Goal: Check status

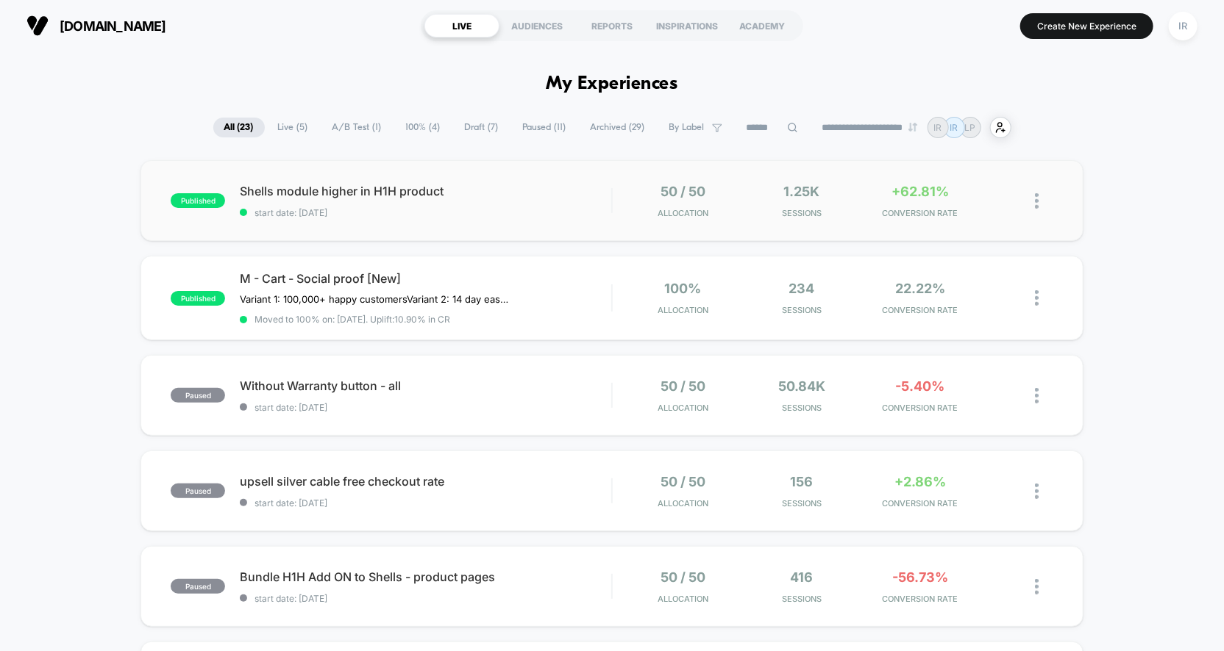
click at [645, 215] on div "50 / 50 Allocation" at bounding box center [682, 201] width 111 height 35
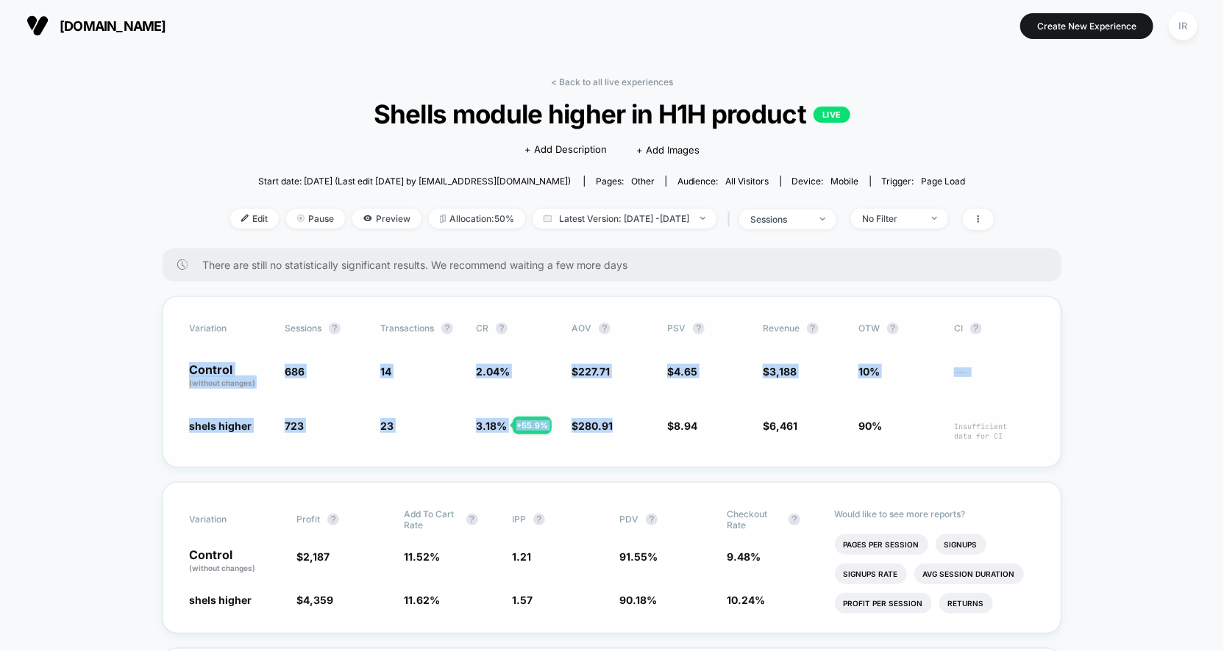
drag, startPoint x: 185, startPoint y: 366, endPoint x: 627, endPoint y: 429, distance: 447.2
click at [627, 429] on div "Variation Sessions ? Transactions ? CR ? AOV ? PSV ? Revenue ? OTW ? CI ? Contr…" at bounding box center [612, 381] width 899 height 171
click at [627, 429] on span "$ 280.91 + 23.4 %" at bounding box center [611, 429] width 81 height 23
drag, startPoint x: 219, startPoint y: 368, endPoint x: 727, endPoint y: 484, distance: 521.2
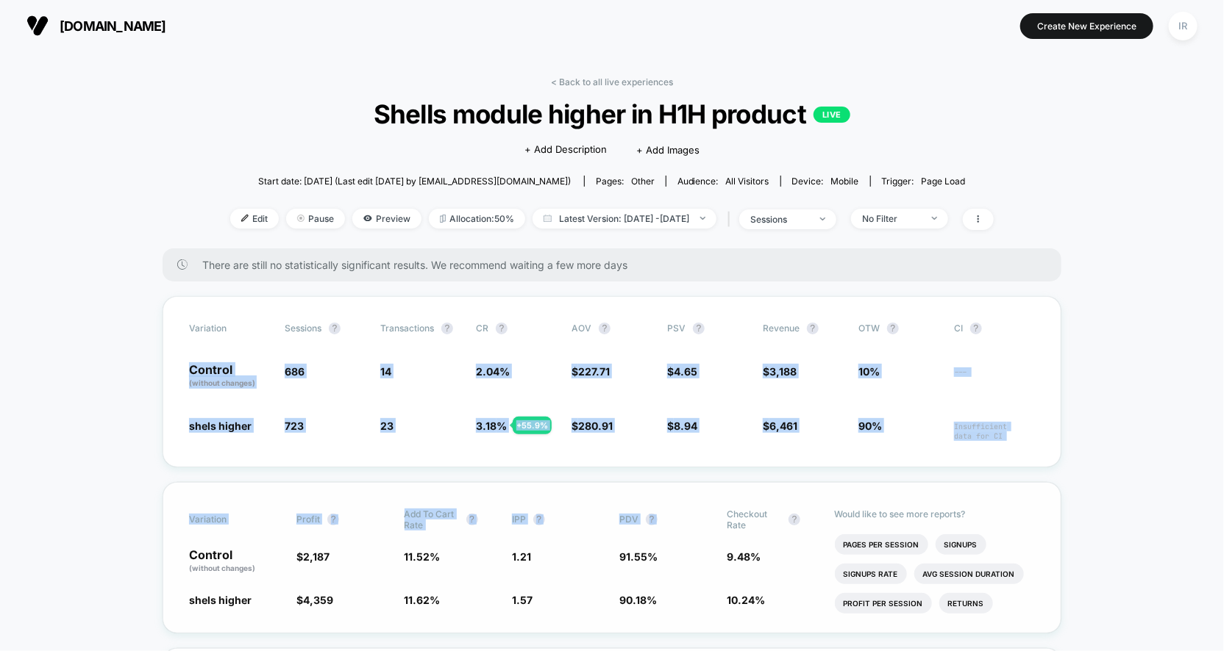
click at [727, 484] on div "Variation Profit ? Add To Cart Rate ? IPP ? PDV ? Checkout Rate ? Control (with…" at bounding box center [612, 557] width 899 height 151
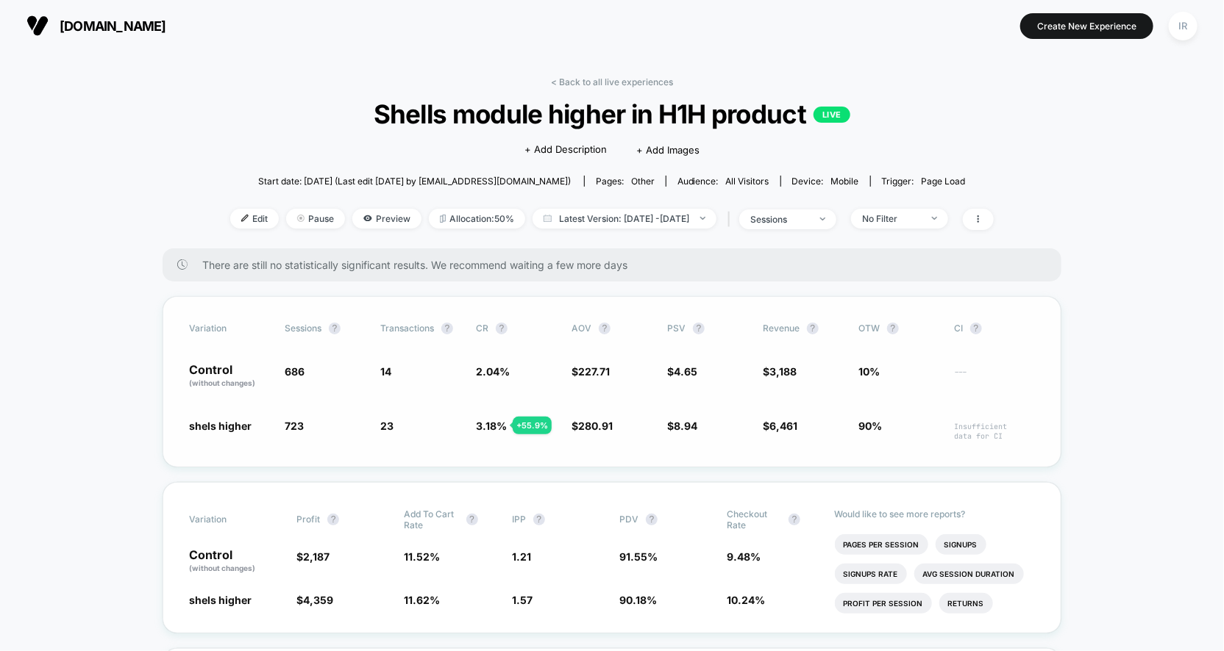
click at [788, 411] on div "Variation Sessions ? Transactions ? CR ? AOV ? PSV ? Revenue ? OTW ? CI ? Contr…" at bounding box center [612, 381] width 899 height 171
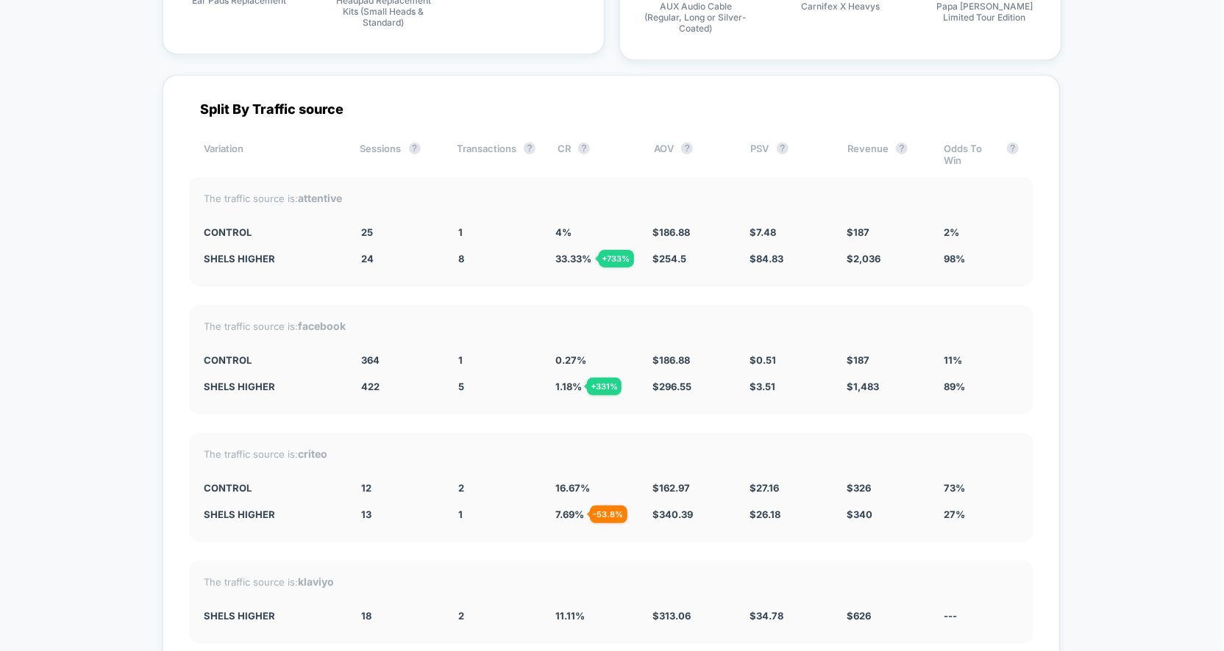
scroll to position [4791, 0]
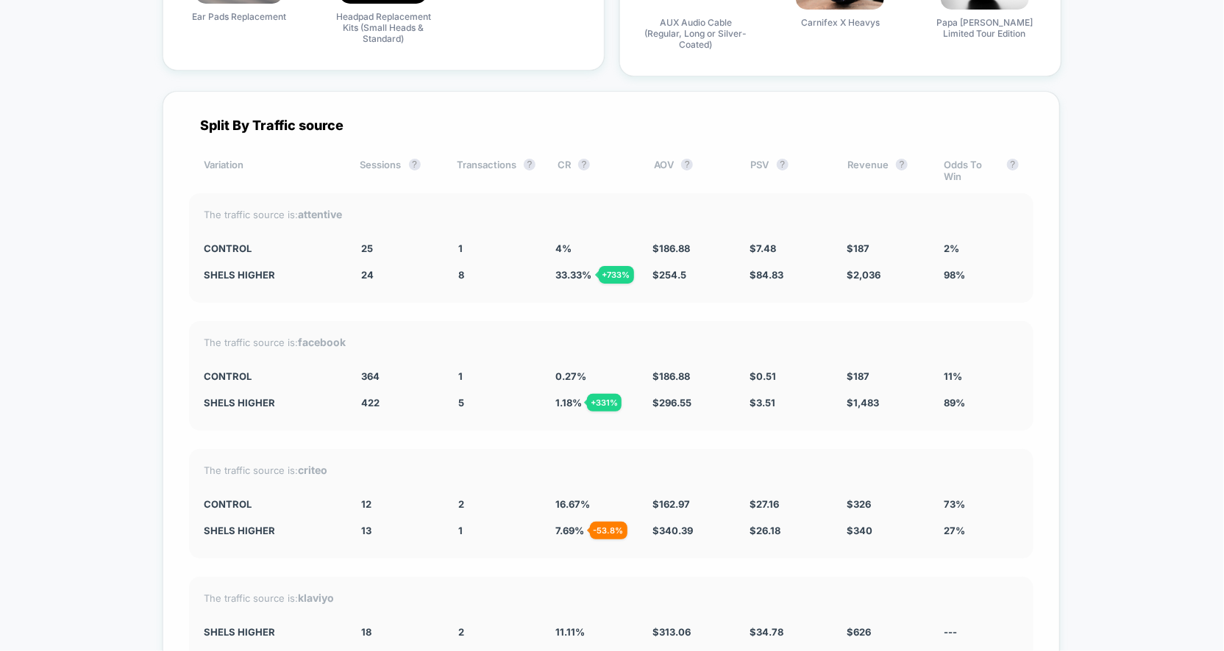
drag, startPoint x: 203, startPoint y: 229, endPoint x: 974, endPoint y: 278, distance: 772.2
click at [973, 279] on div "The traffic source is: attentive CONTROL 25 1 4 % $ 186.88 $ 7.48 $ 187 2% shel…" at bounding box center [611, 248] width 844 height 110
click at [977, 274] on div "The traffic source is: attentive CONTROL 25 1 4 % $ 186.88 $ 7.48 $ 187 2% shel…" at bounding box center [611, 248] width 844 height 110
drag, startPoint x: 982, startPoint y: 266, endPoint x: 233, endPoint y: 224, distance: 750.5
click at [233, 224] on div "The traffic source is: attentive CONTROL 25 1 4 % $ 186.88 $ 7.48 $ 187 2% shel…" at bounding box center [611, 248] width 844 height 110
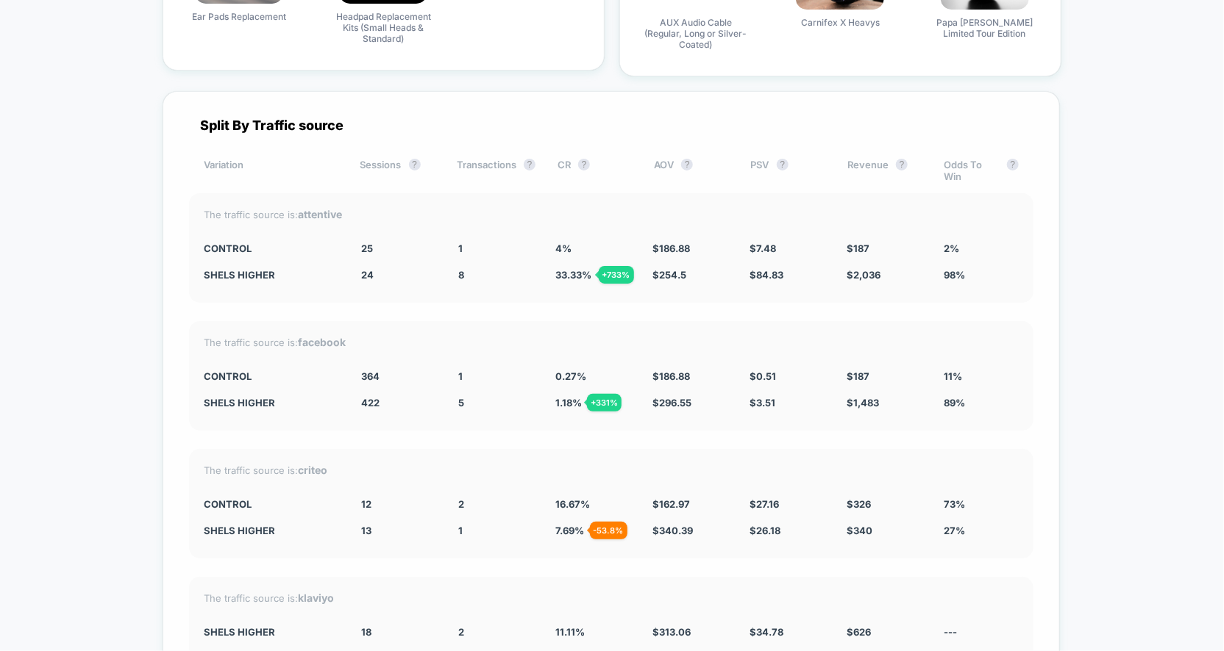
click at [233, 224] on div "The traffic source is: attentive CONTROL 25 1 4 % $ 186.88 $ 7.48 $ 187 2% shel…" at bounding box center [611, 248] width 844 height 110
drag, startPoint x: 202, startPoint y: 230, endPoint x: 884, endPoint y: 278, distance: 683.3
click at [884, 279] on div "The traffic source is: attentive CONTROL 25 1 4 % $ 186.88 $ 7.48 $ 187 2% shel…" at bounding box center [611, 248] width 844 height 110
click at [218, 238] on div "The traffic source is: attentive CONTROL 25 1 4 % $ 186.88 $ 7.48 $ 187 2% shel…" at bounding box center [611, 248] width 844 height 110
drag, startPoint x: 207, startPoint y: 232, endPoint x: 984, endPoint y: 251, distance: 777.5
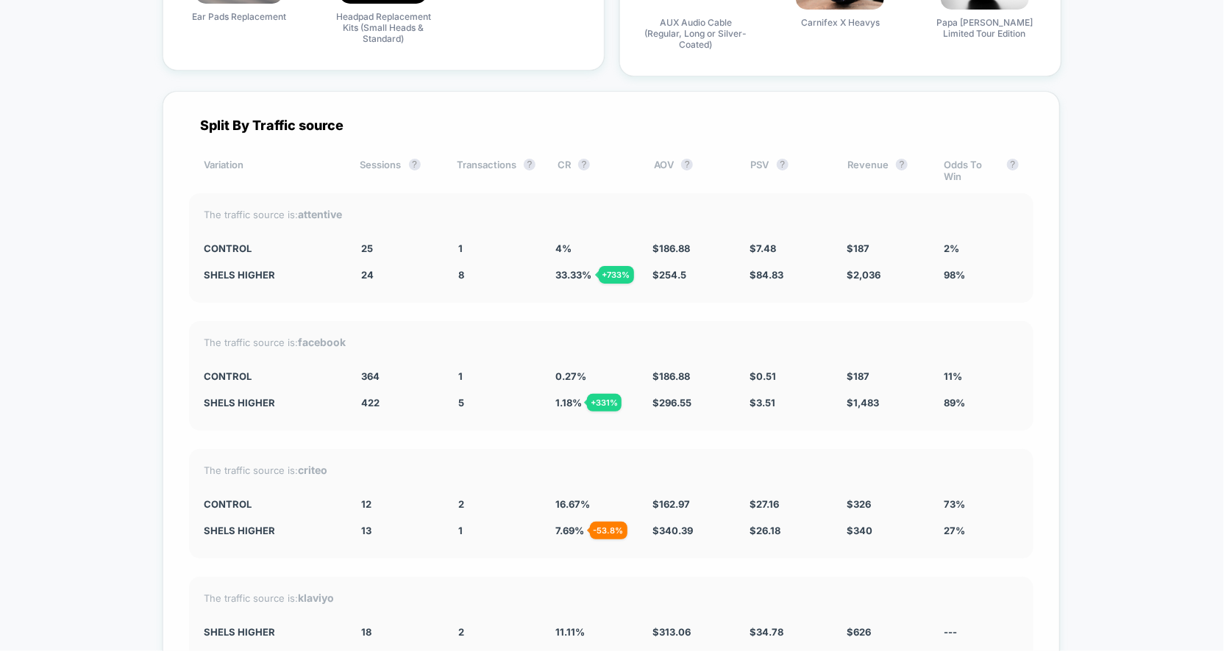
click at [982, 252] on div "The traffic source is: attentive CONTROL 25 1 4 % $ 186.88 $ 7.48 $ 187 2% shel…" at bounding box center [611, 248] width 844 height 110
drag, startPoint x: 979, startPoint y: 263, endPoint x: 365, endPoint y: 230, distance: 614.8
click at [365, 230] on div "The traffic source is: attentive CONTROL 25 1 4 % $ 186.88 $ 7.48 $ 187 2% shel…" at bounding box center [611, 248] width 844 height 110
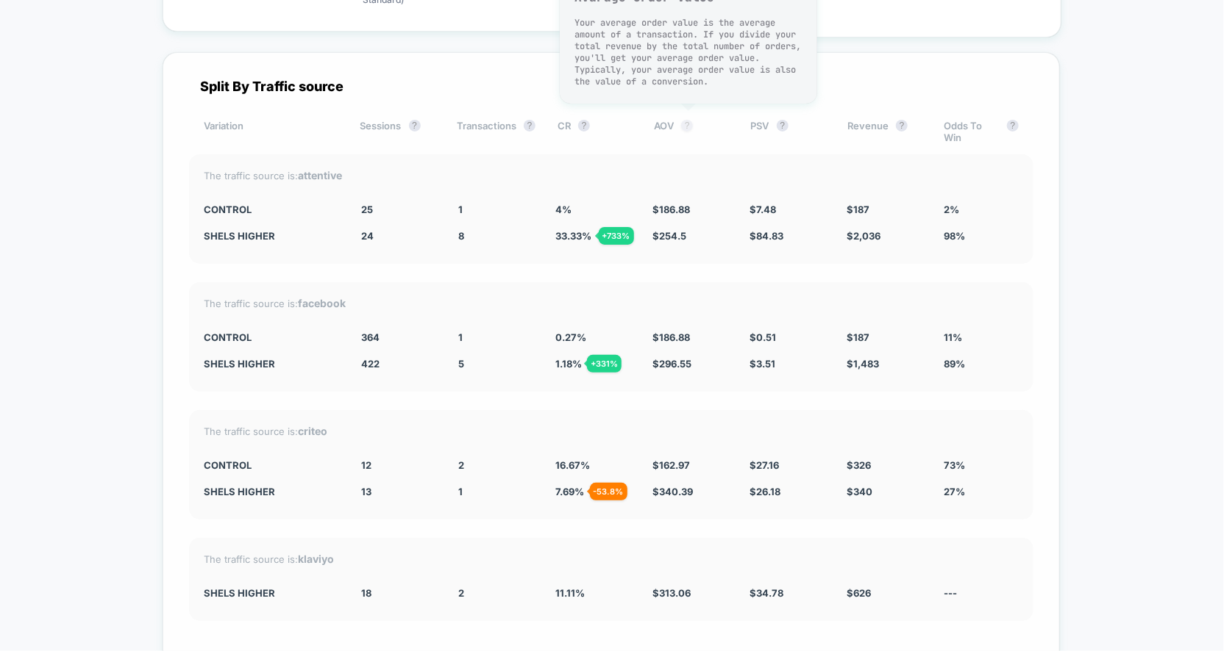
scroll to position [4785, 0]
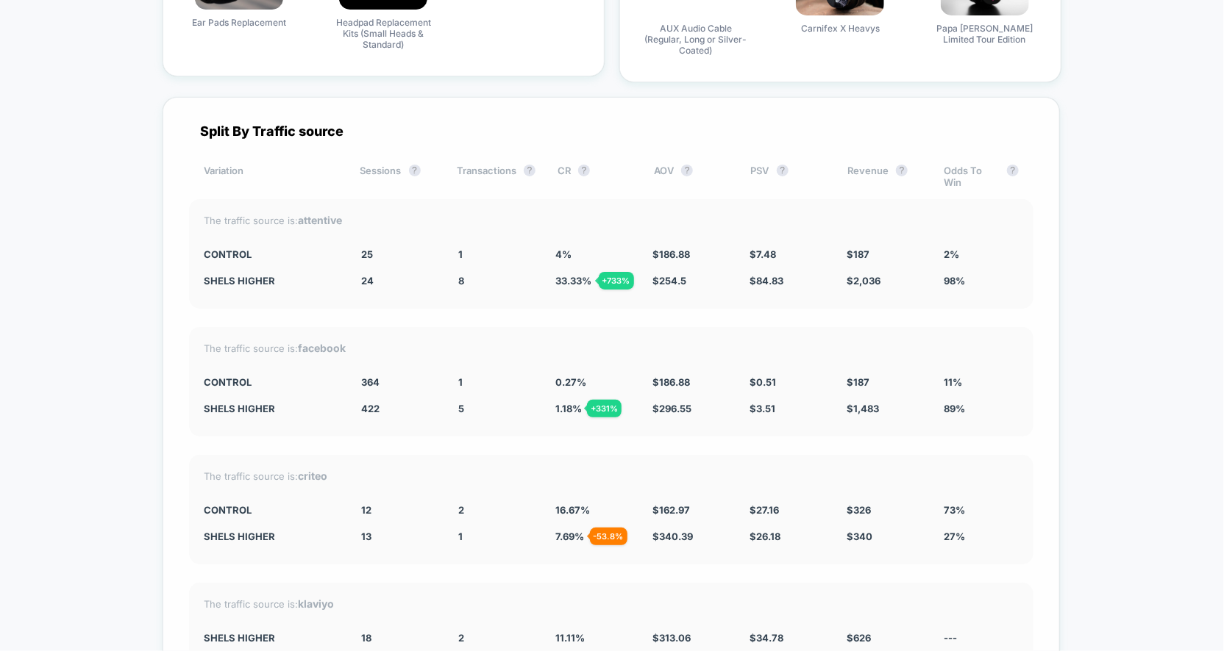
drag, startPoint x: 347, startPoint y: 364, endPoint x: 960, endPoint y: 388, distance: 613.0
click at [960, 386] on div "The traffic source is: facebook CONTROL 364 1 0.27 % $ 186.88 $ 0.51 $ 187 11% …" at bounding box center [611, 382] width 844 height 110
drag, startPoint x: 990, startPoint y: 399, endPoint x: 104, endPoint y: 368, distance: 886.6
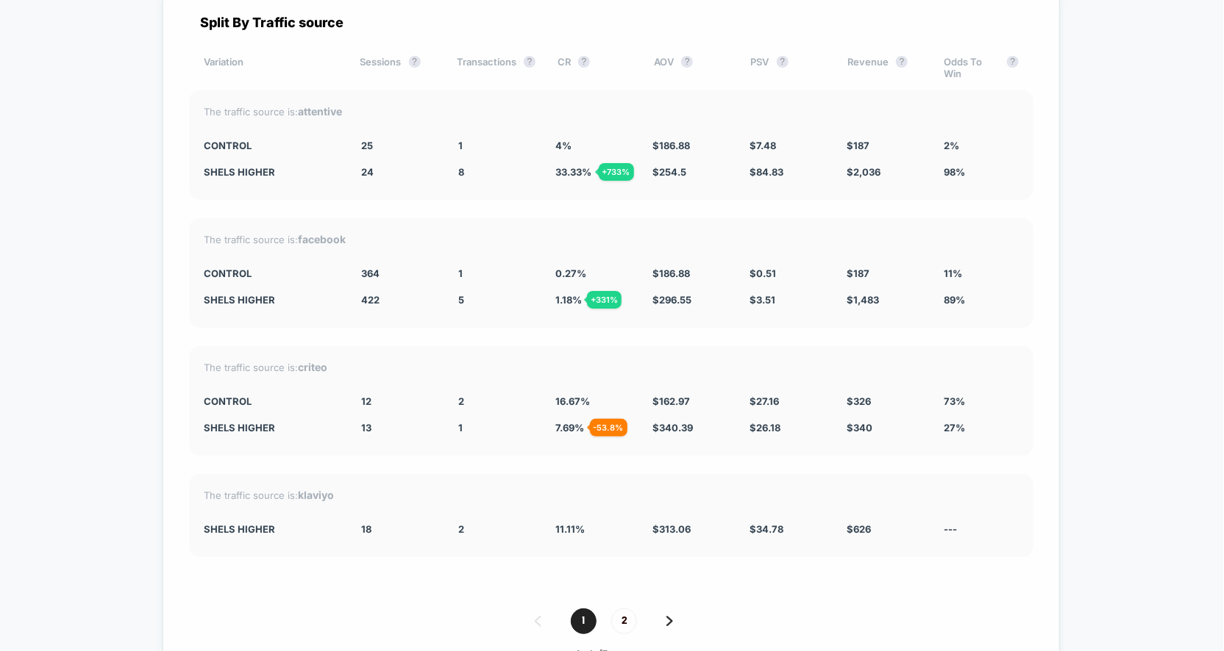
scroll to position [4927, 0]
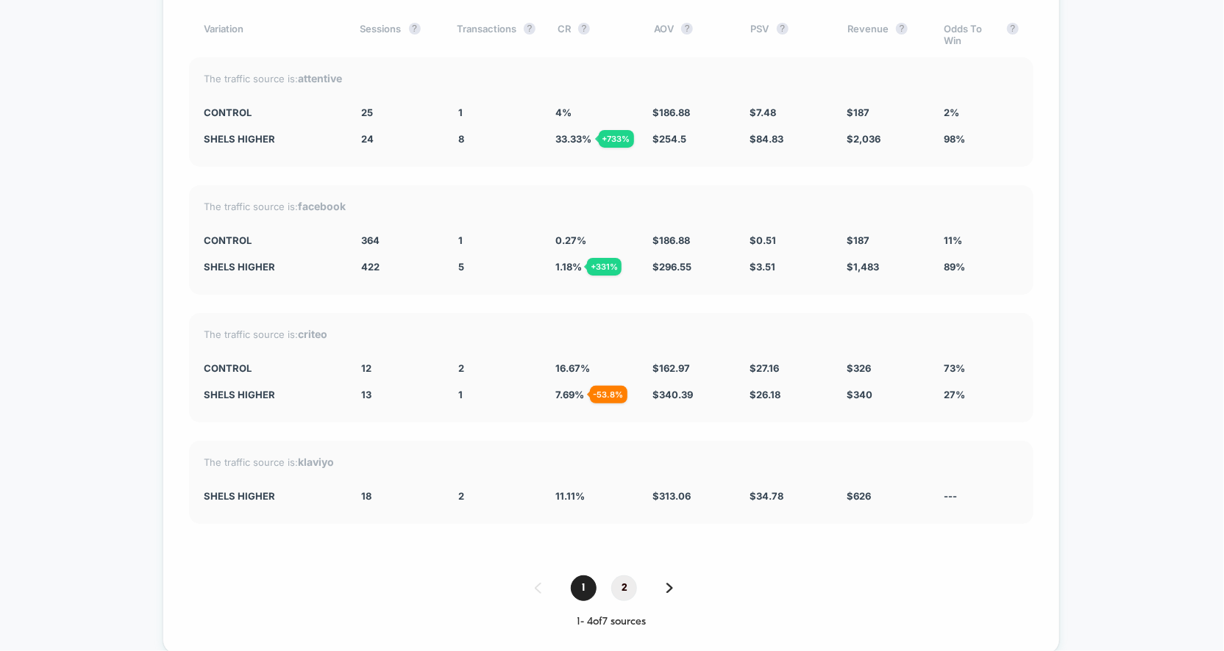
click at [632, 576] on span "2" at bounding box center [624, 589] width 26 height 26
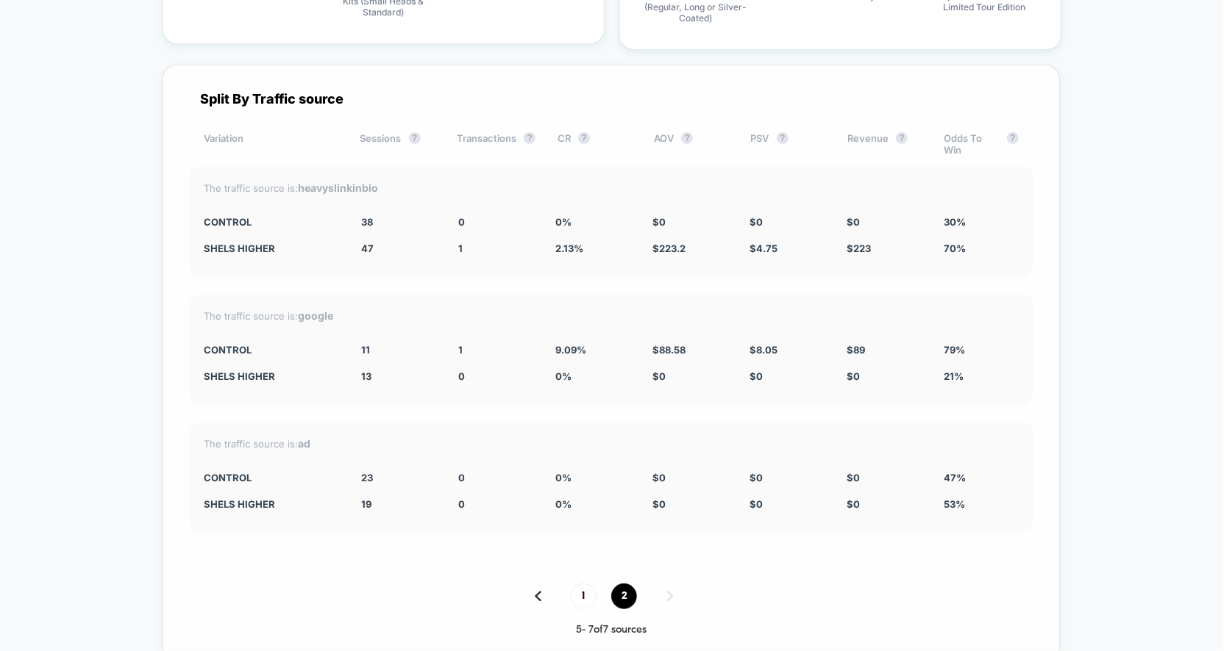
scroll to position [4785, 0]
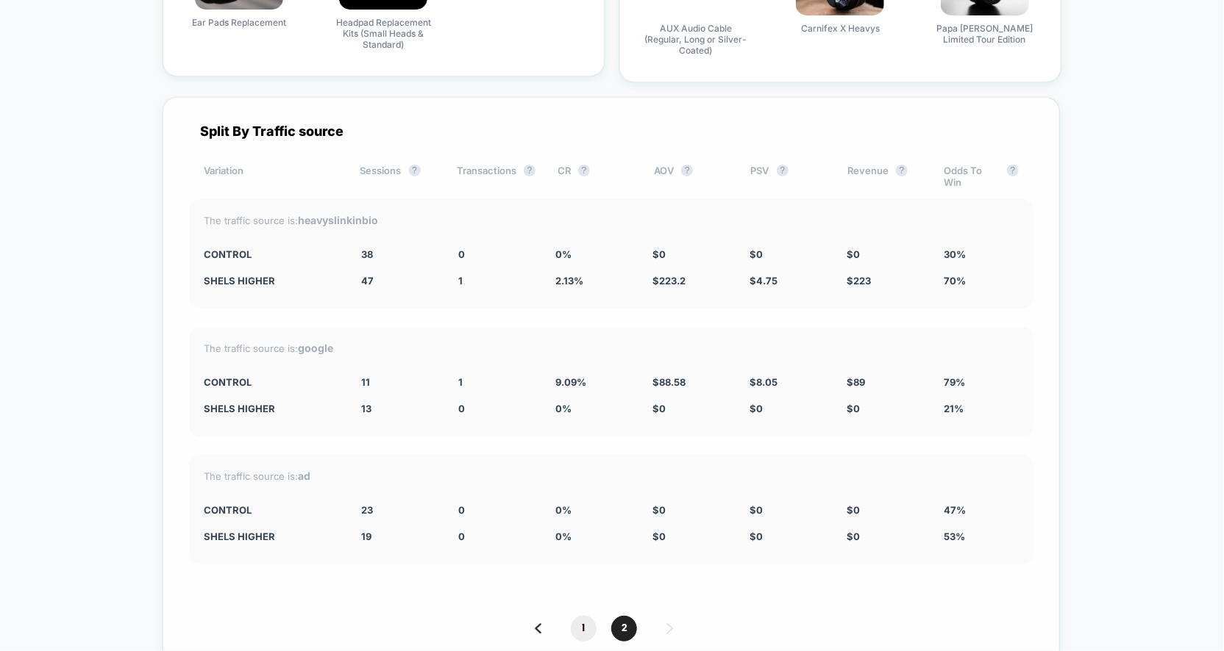
click at [582, 621] on span "1" at bounding box center [584, 629] width 26 height 26
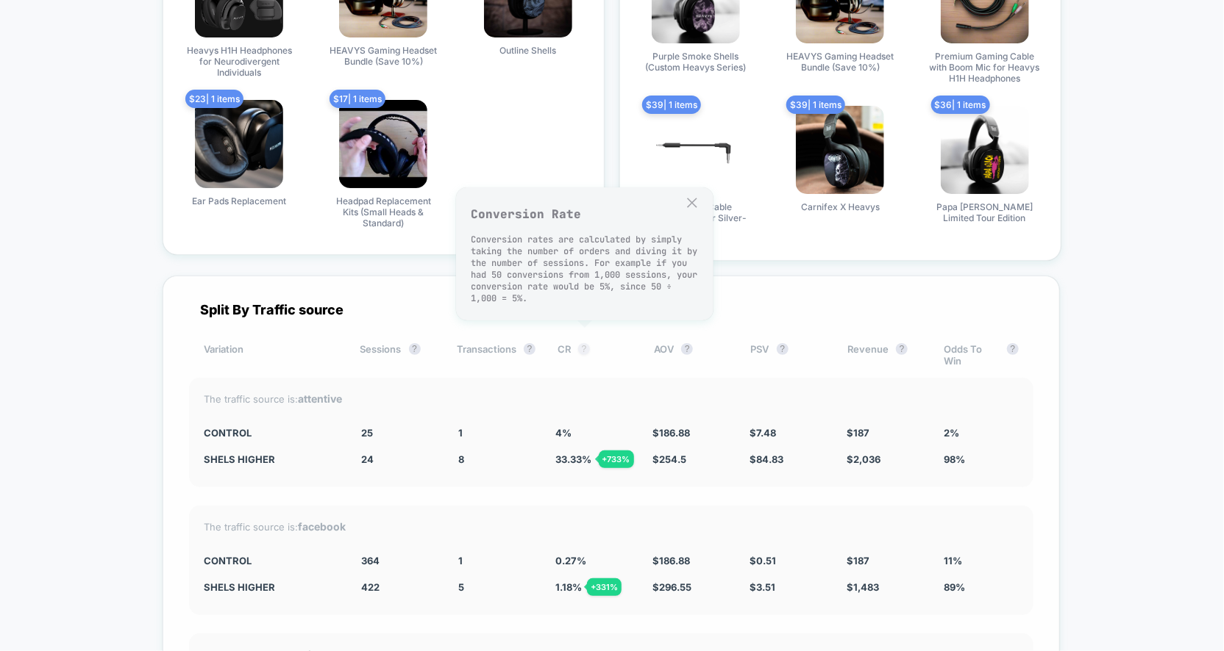
scroll to position [4599, 0]
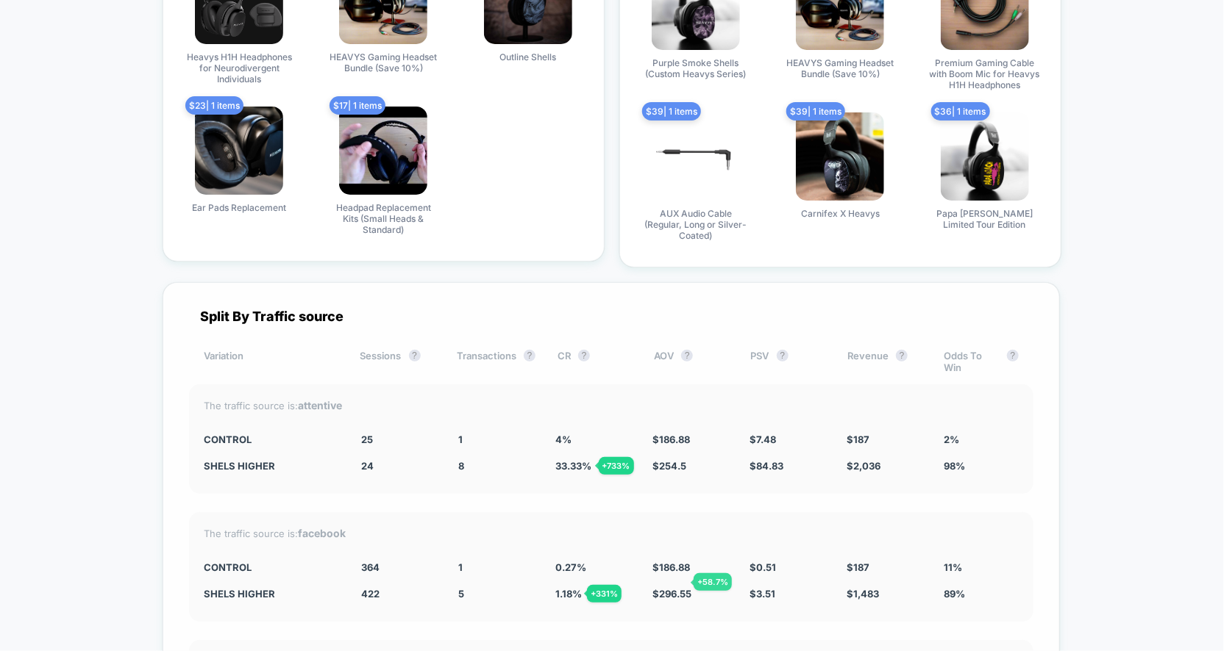
drag, startPoint x: 379, startPoint y: 582, endPoint x: 823, endPoint y: 579, distance: 444.1
click at [826, 588] on div "shels higher 422 + 15.9 % 5 + 331 % 1.18 % + 331 % $ 296.55 + 58.7 % $ 3.51 + 5…" at bounding box center [611, 594] width 815 height 12
click at [372, 588] on span "422" at bounding box center [370, 594] width 18 height 12
click at [951, 588] on div "89%" at bounding box center [980, 594] width 75 height 12
click at [263, 588] on div "shels higher" at bounding box center [271, 594] width 135 height 12
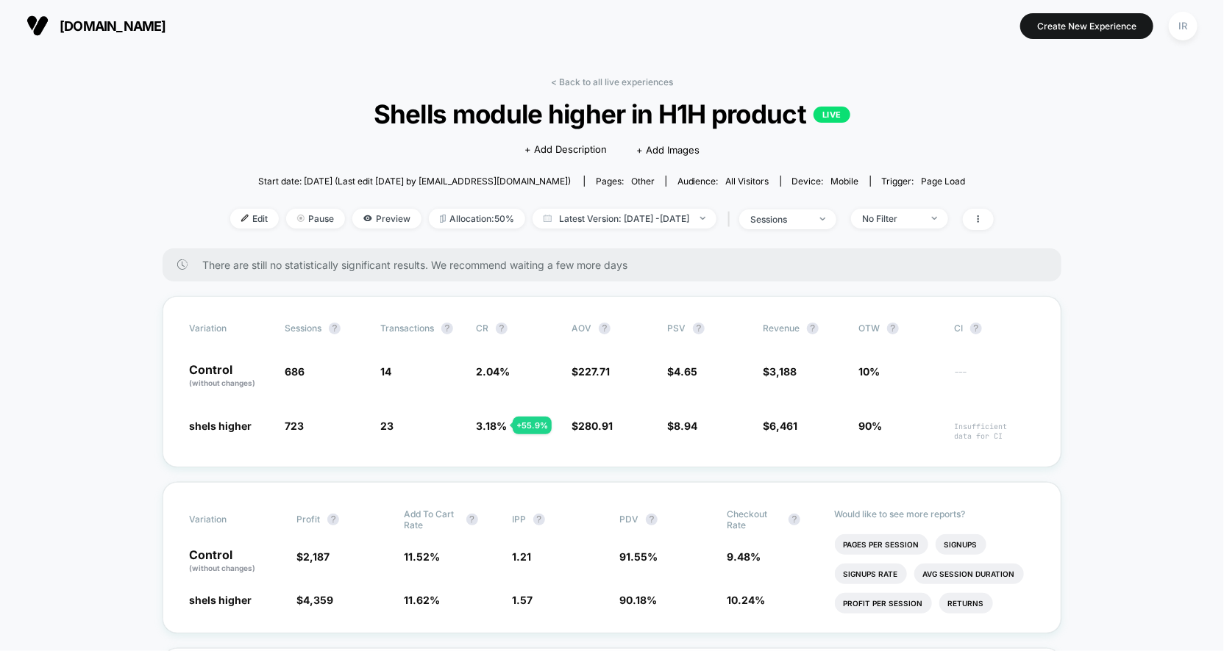
scroll to position [9, 0]
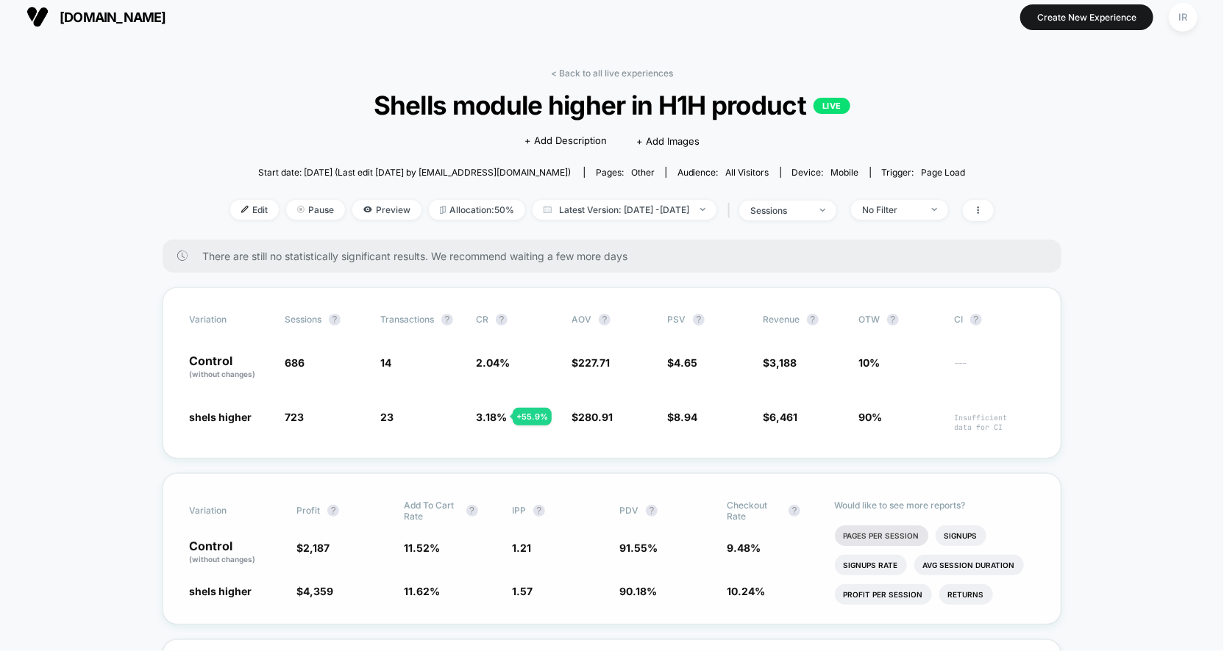
click at [898, 539] on li "Pages Per Session" at bounding box center [881, 536] width 93 height 21
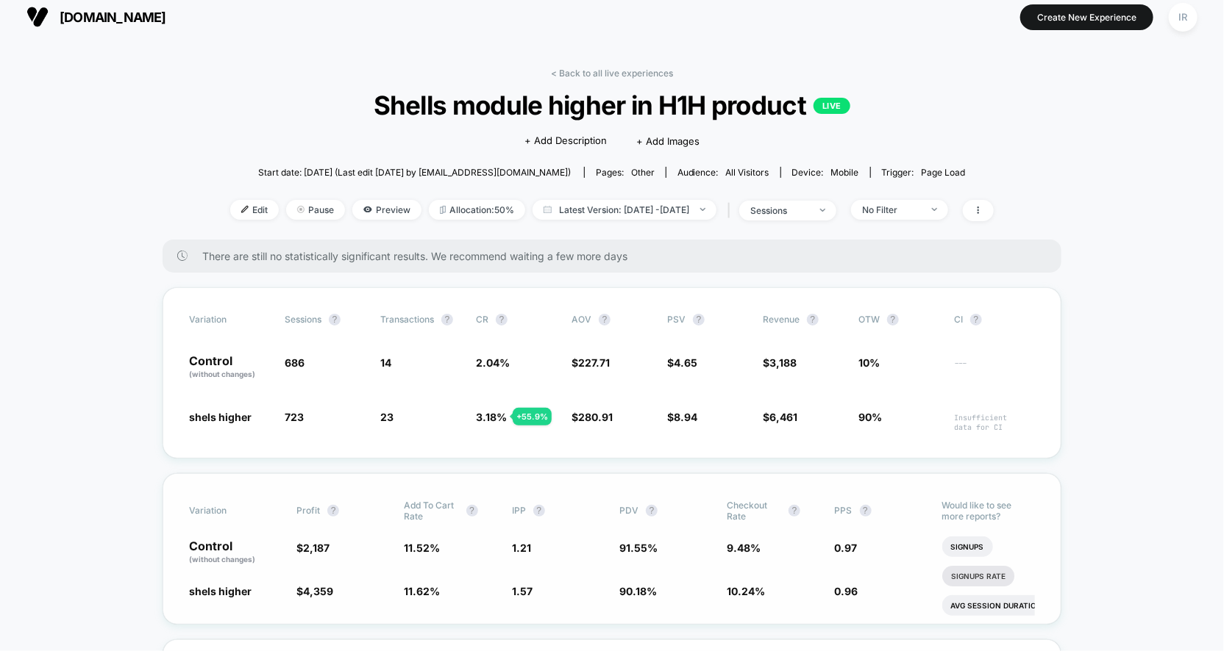
scroll to position [0, 14]
click at [993, 598] on li "Avg Session Duration" at bounding box center [983, 606] width 110 height 21
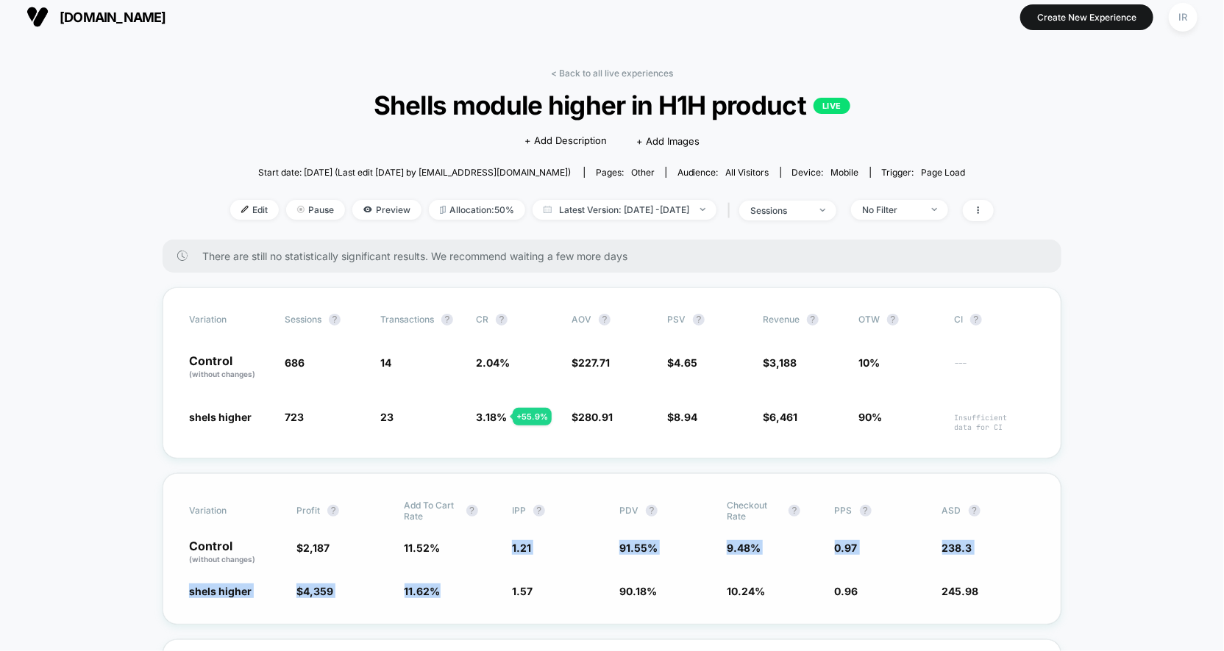
drag, startPoint x: 444, startPoint y: 544, endPoint x: 444, endPoint y: 597, distance: 52.9
click at [444, 595] on div "Variation Profit ? Add To Cart Rate ? IPP ? PDV ? Checkout Rate ? PPS ? ASD ? C…" at bounding box center [612, 549] width 899 height 151
click at [338, 577] on div "Variation Profit ? Add To Cart Rate ? IPP ? PDV ? Checkout Rate ? PPS ? ASD ? C…" at bounding box center [612, 549] width 899 height 151
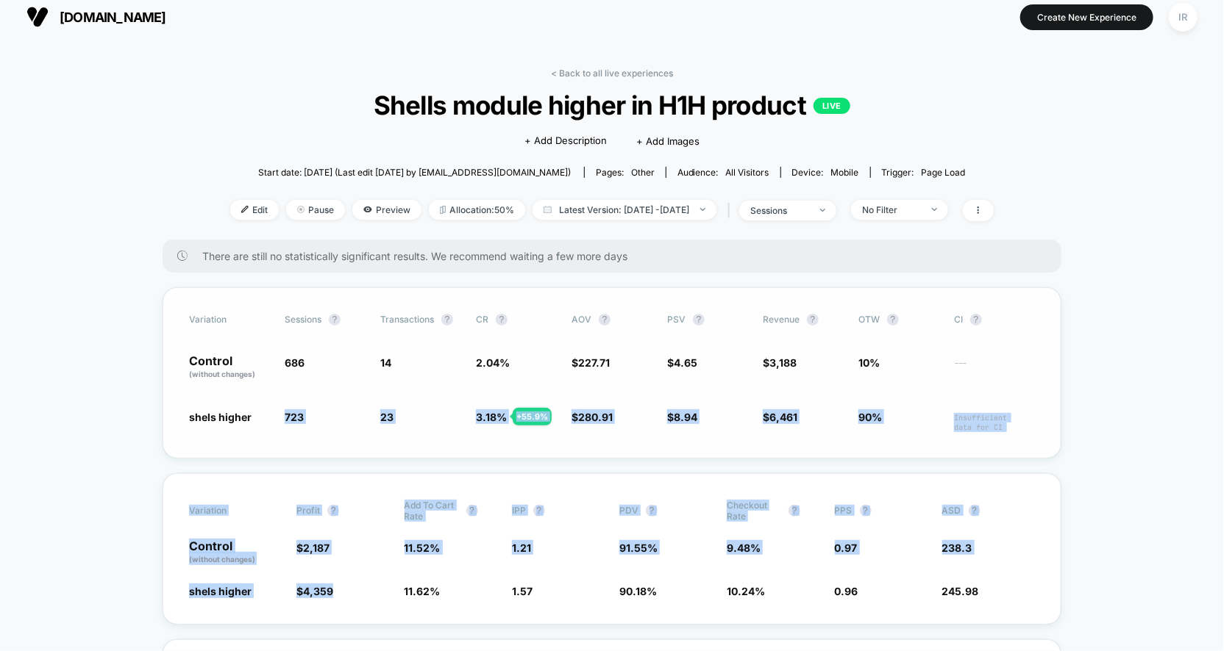
drag, startPoint x: 338, startPoint y: 590, endPoint x: 218, endPoint y: 442, distance: 190.8
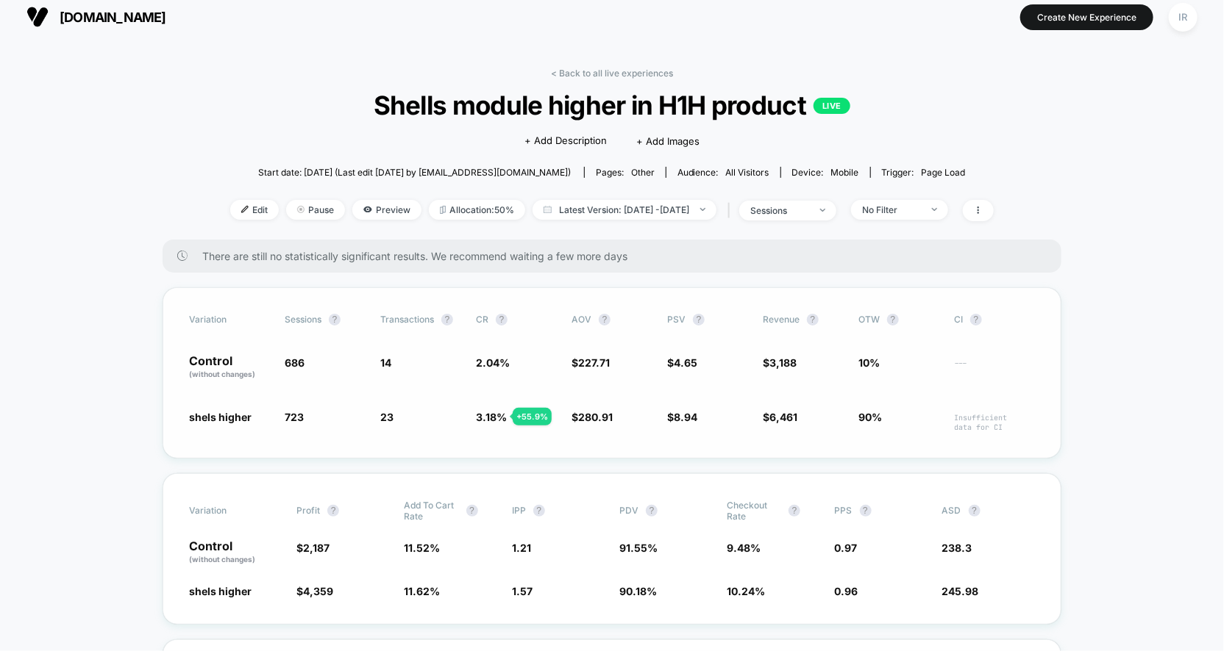
click at [202, 355] on p "Control (without changes)" at bounding box center [229, 367] width 81 height 25
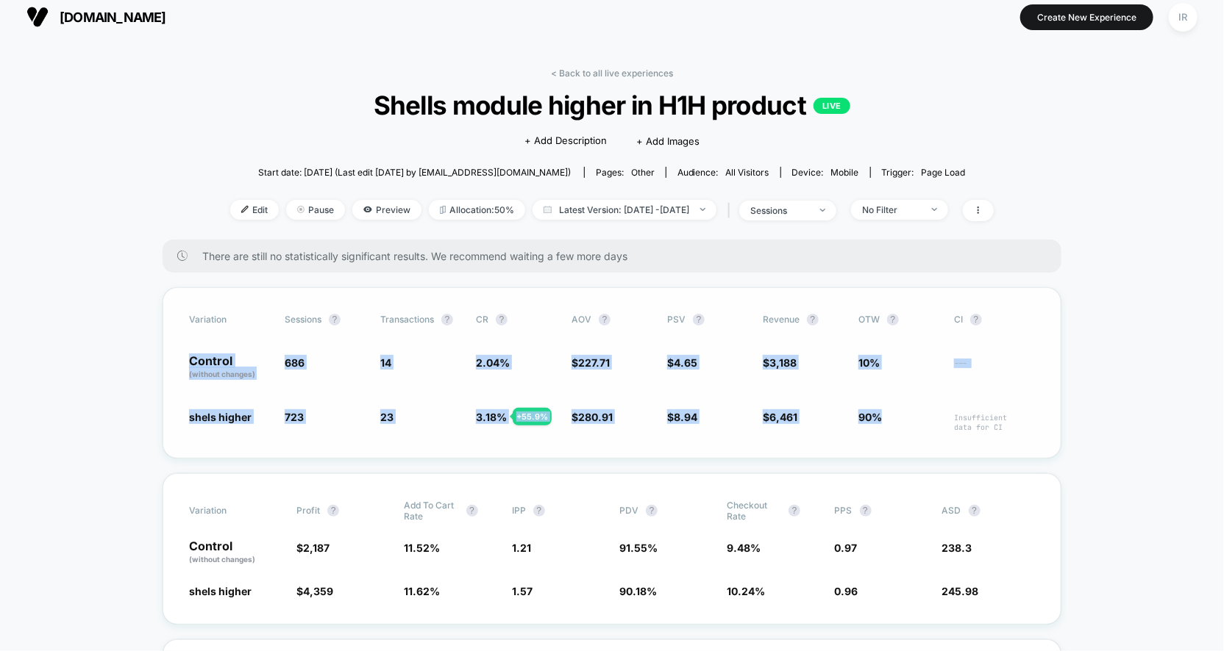
drag, startPoint x: 169, startPoint y: 361, endPoint x: 942, endPoint y: 437, distance: 776.5
click at [942, 437] on div "Variation Sessions ? Transactions ? CR ? AOV ? PSV ? Revenue ? OTW ? CI ? Contr…" at bounding box center [612, 373] width 899 height 171
click at [835, 438] on div "Variation Sessions ? Transactions ? CR ? AOV ? PSV ? Revenue ? OTW ? CI ? Contr…" at bounding box center [612, 373] width 899 height 171
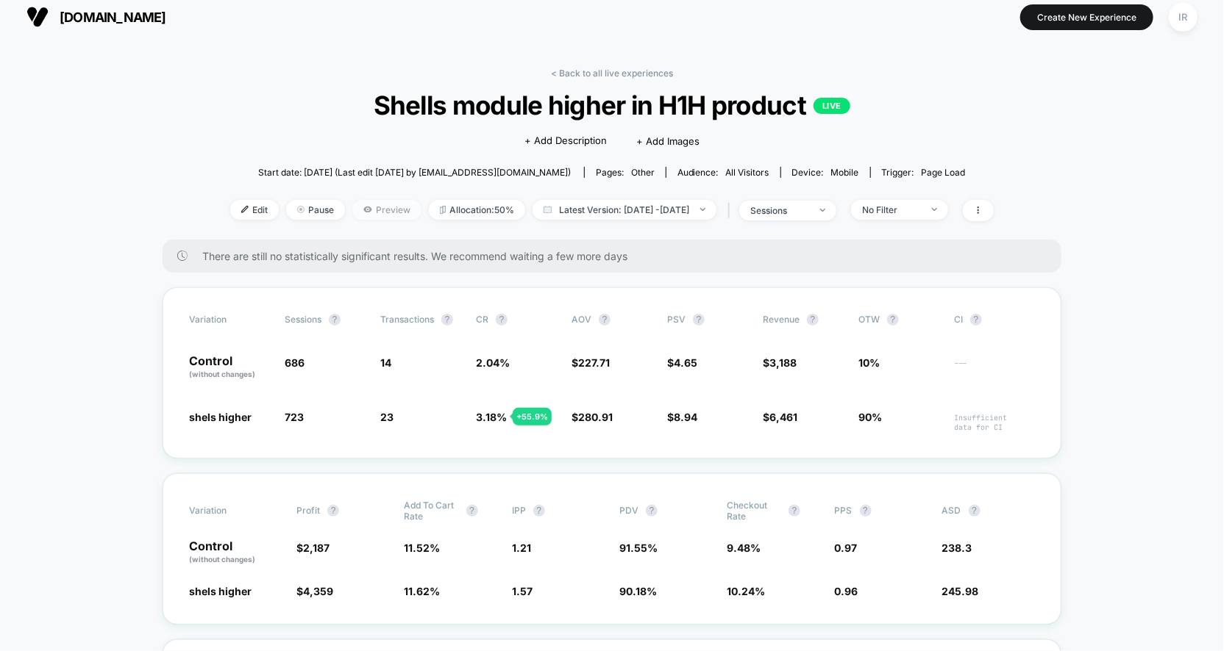
click at [355, 208] on span "Preview" at bounding box center [386, 210] width 69 height 20
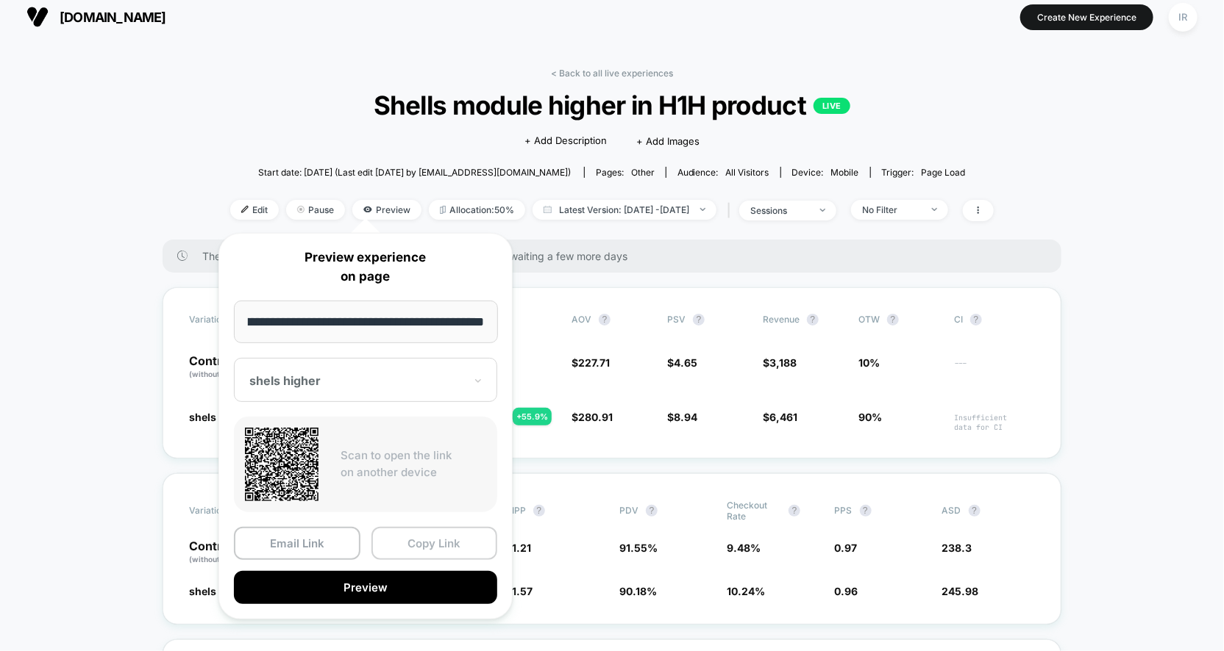
scroll to position [0, 0]
click at [401, 543] on button "Copy Link" at bounding box center [434, 543] width 126 height 33
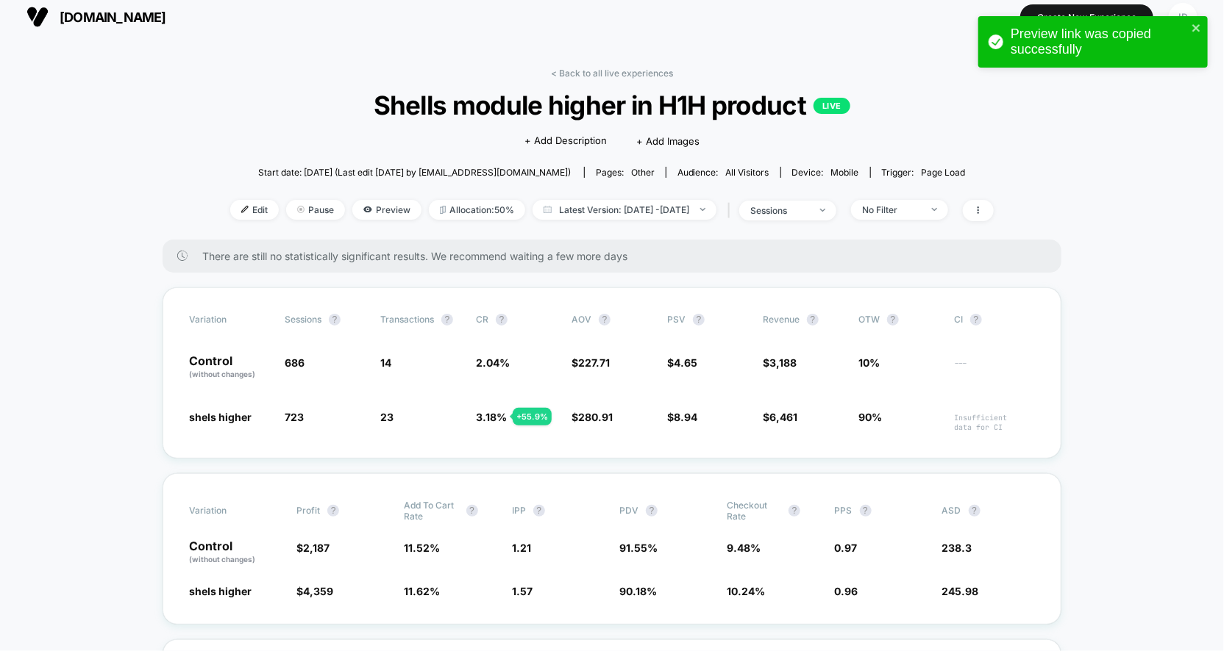
click at [585, 79] on div "< Back to all live experiences Shells module higher in H1H product LIVE Click t…" at bounding box center [611, 154] width 763 height 172
click at [597, 69] on link "< Back to all live experiences" at bounding box center [612, 73] width 122 height 11
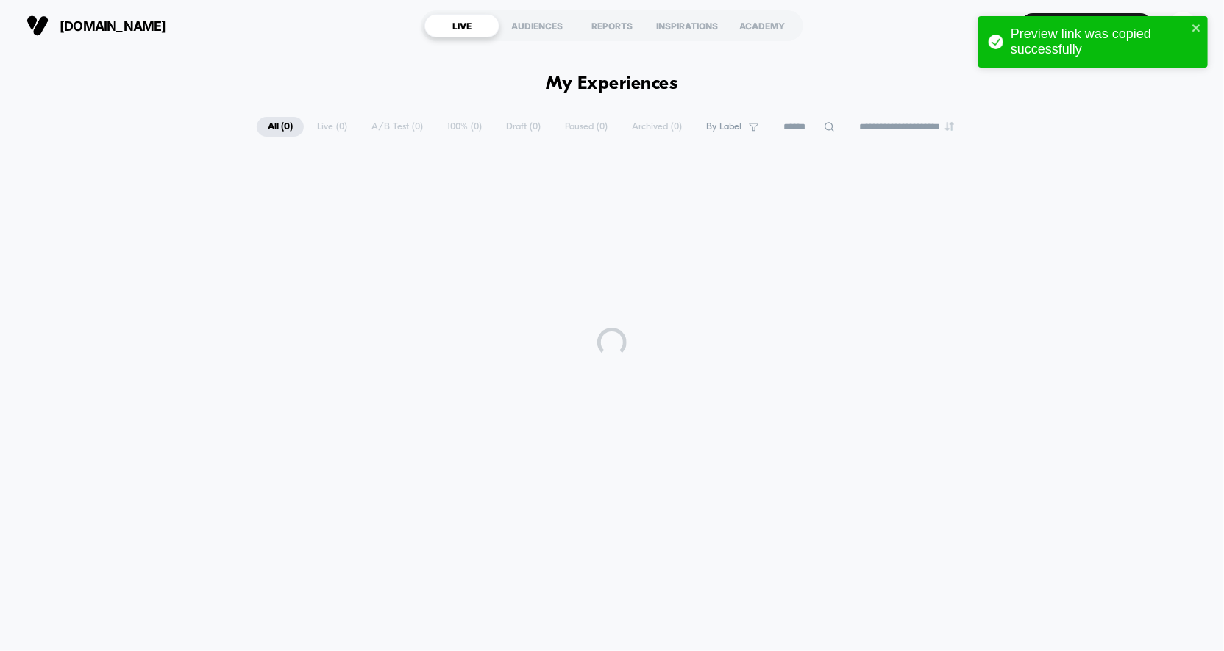
click at [1202, 32] on div "Preview link was copied successfully" at bounding box center [1092, 41] width 229 height 51
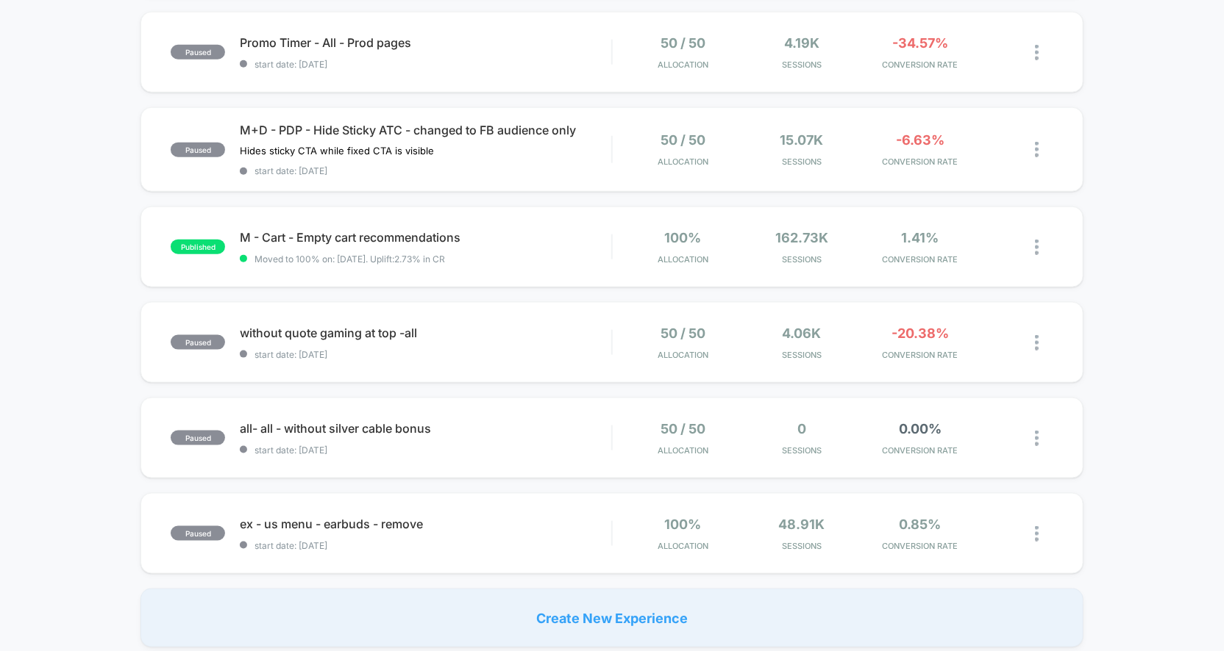
scroll to position [795, 0]
